Goal: Check status

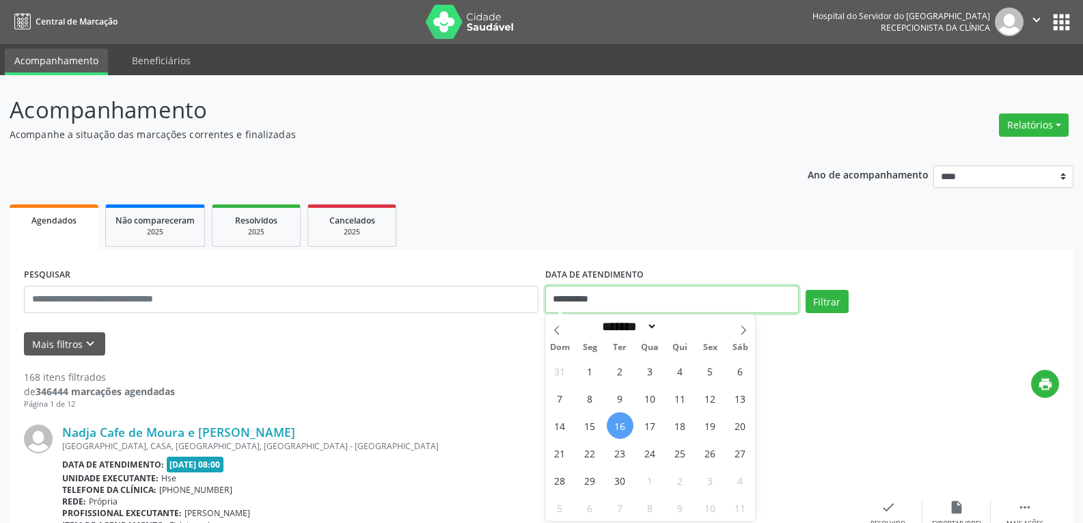
click at [618, 303] on input "**********" at bounding box center [671, 299] width 253 height 27
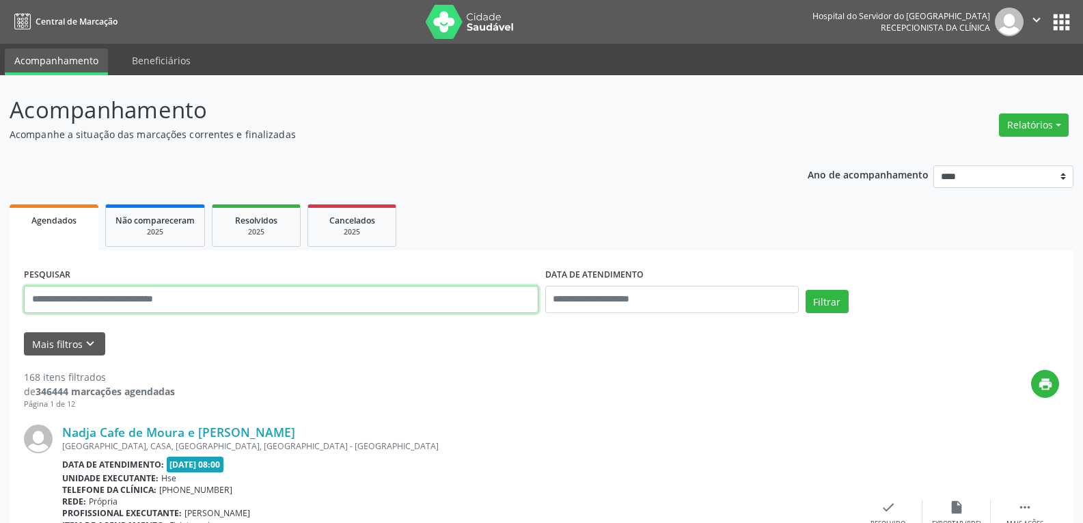
click at [260, 297] on input "text" at bounding box center [281, 299] width 514 height 27
type input "**********"
click at [805, 290] on button "Filtrar" at bounding box center [826, 301] width 43 height 23
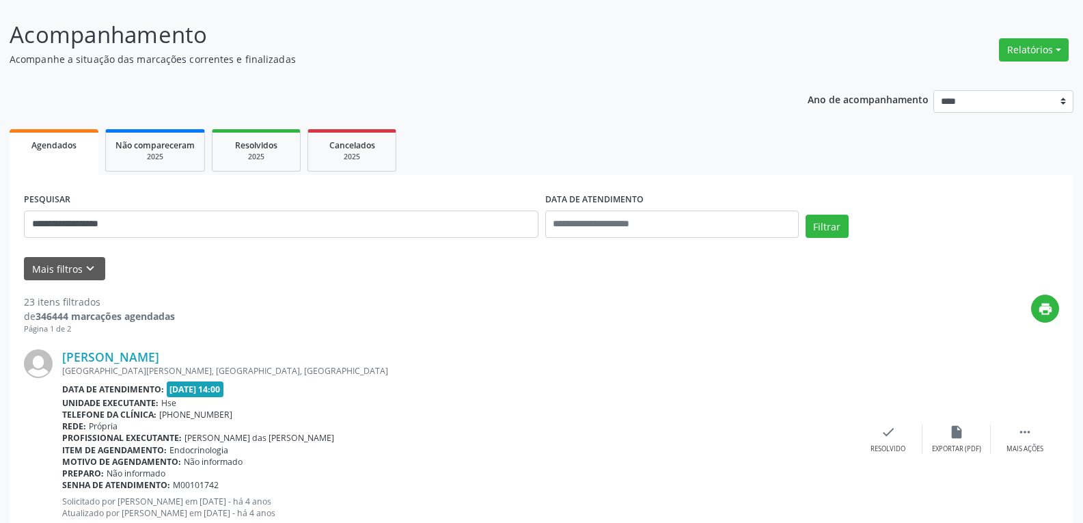
scroll to position [137, 0]
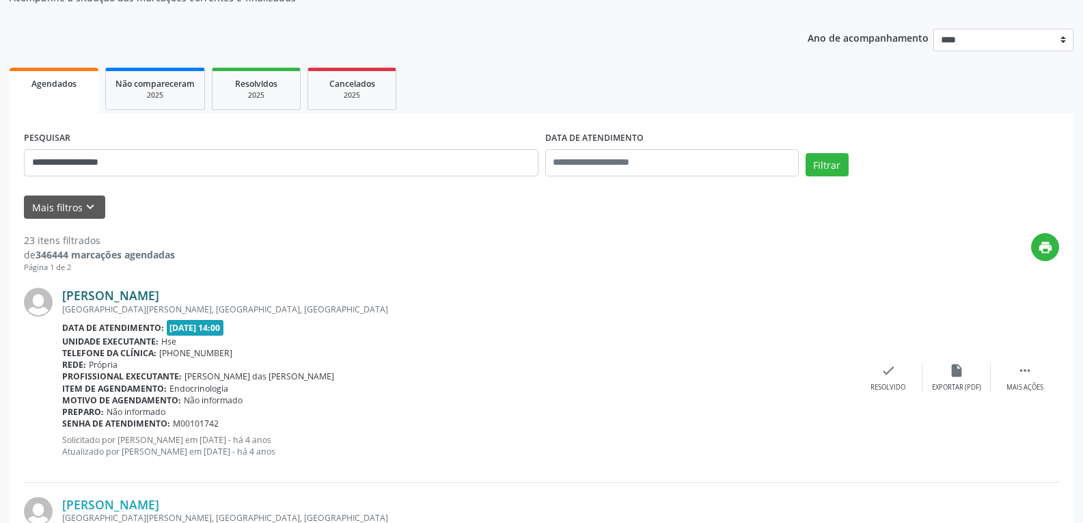
click at [155, 296] on link "[PERSON_NAME]" at bounding box center [110, 295] width 97 height 15
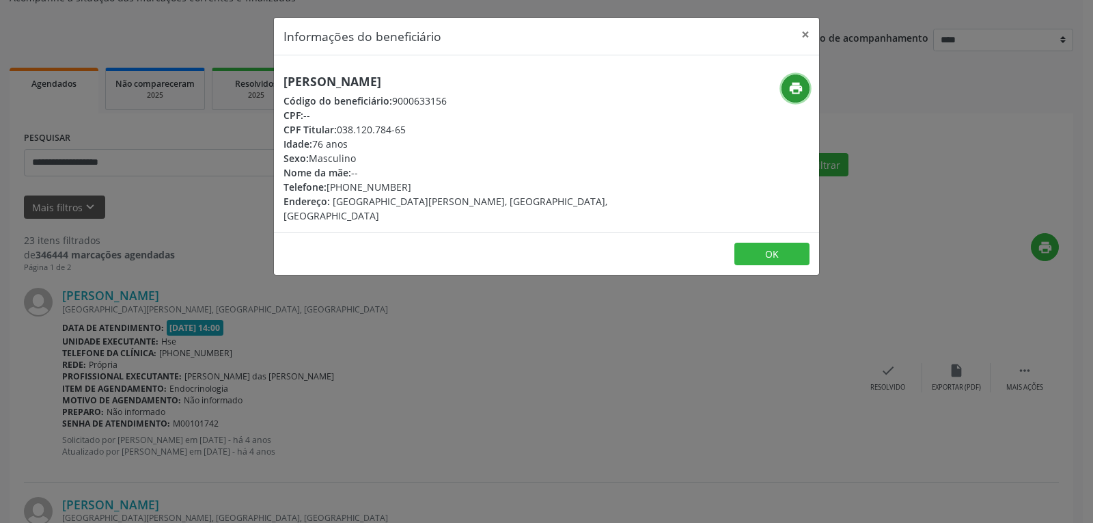
click at [792, 87] on icon "print" at bounding box center [795, 88] width 15 height 15
click at [796, 87] on icon "print" at bounding box center [795, 88] width 15 height 15
click at [806, 31] on button "×" at bounding box center [805, 34] width 27 height 33
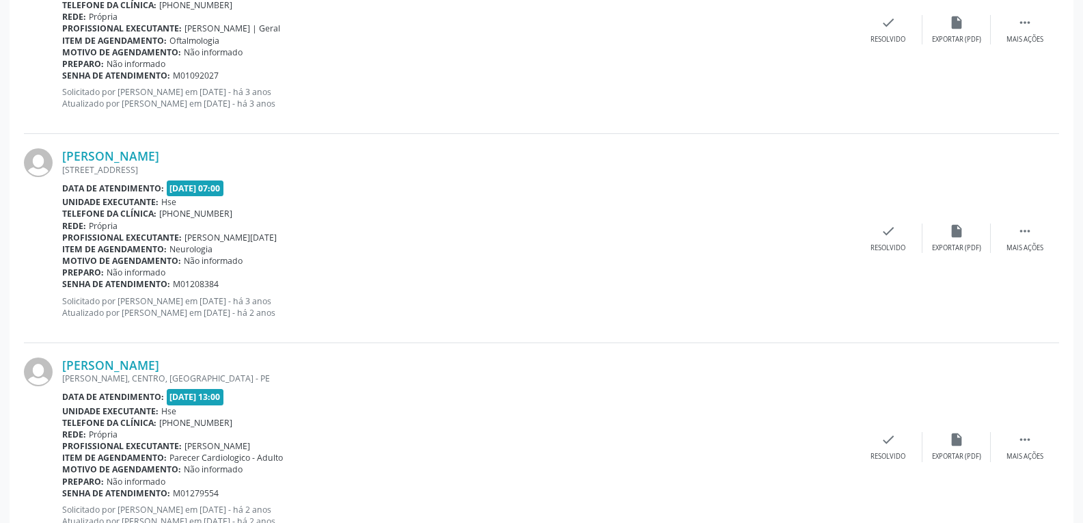
scroll to position [3079, 0]
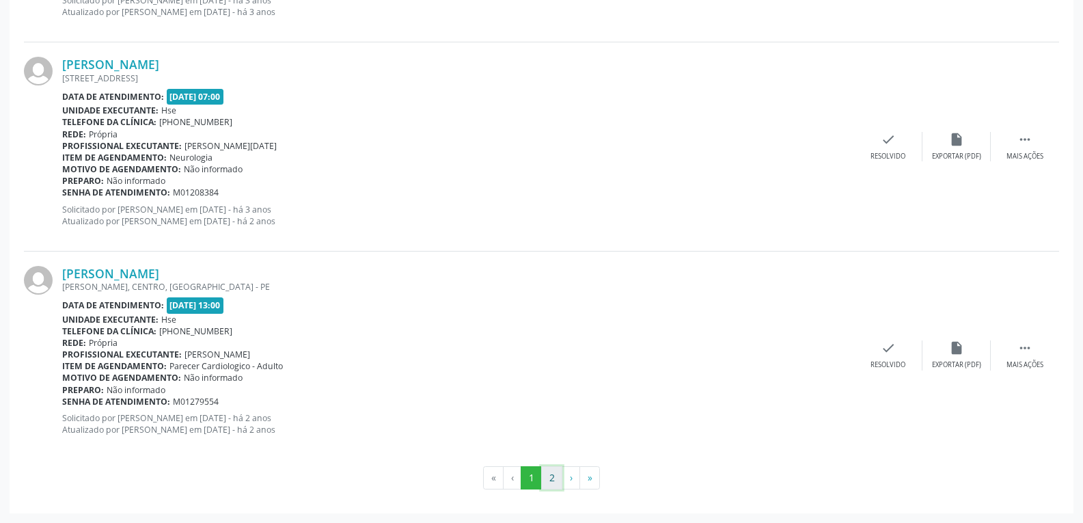
click at [552, 476] on button "2" at bounding box center [551, 477] width 21 height 23
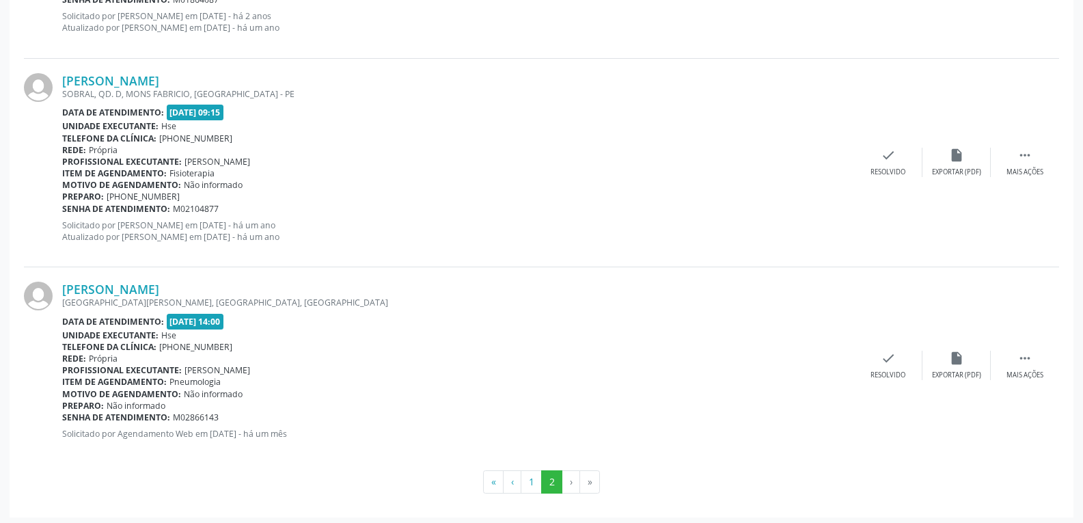
scroll to position [1607, 0]
